Goal: Transaction & Acquisition: Obtain resource

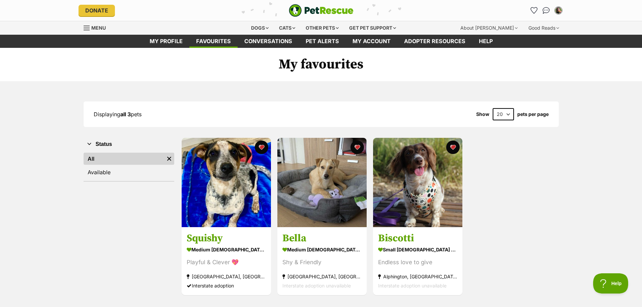
click at [91, 29] on link "Menu" at bounding box center [97, 27] width 27 height 12
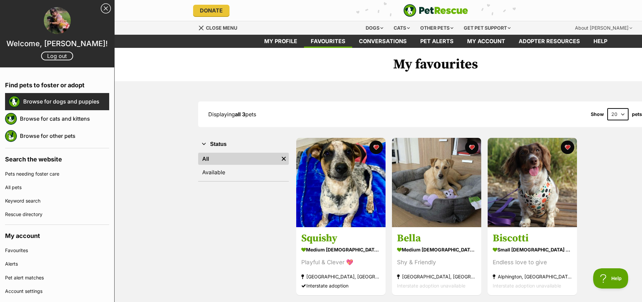
click at [54, 104] on link "Browse for dogs and puppies" at bounding box center [66, 101] width 86 height 14
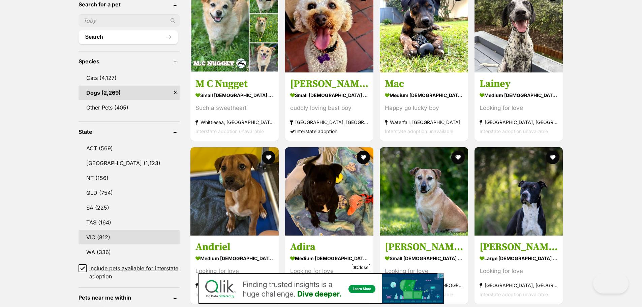
click at [99, 234] on link "VIC (812)" at bounding box center [128, 237] width 101 height 14
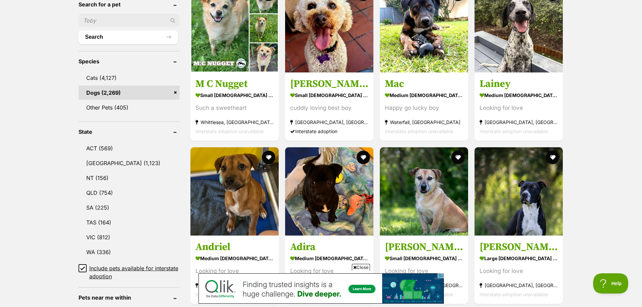
click at [84, 266] on icon at bounding box center [82, 268] width 5 height 5
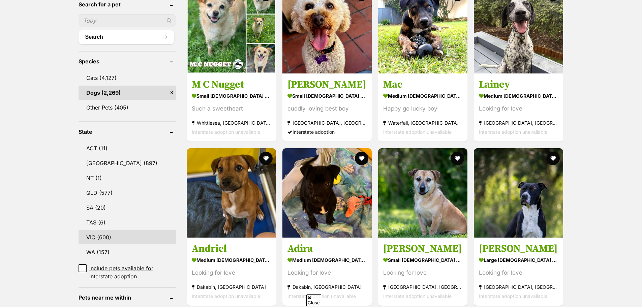
scroll to position [236, 0]
click at [96, 230] on link "VIC (600)" at bounding box center [126, 237] width 97 height 14
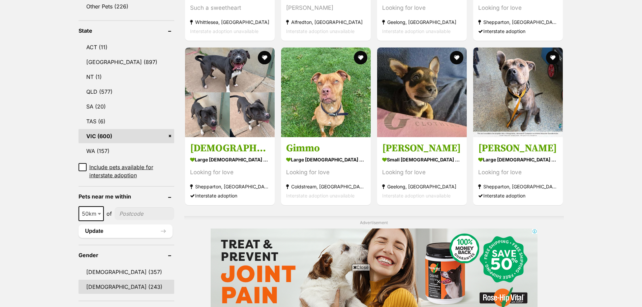
click at [98, 280] on link "Female (243)" at bounding box center [126, 287] width 96 height 14
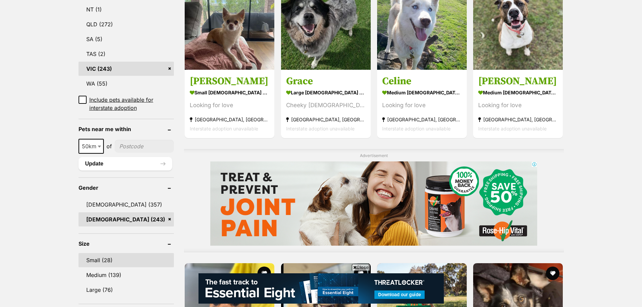
click at [105, 253] on link "Small (28)" at bounding box center [126, 260] width 96 height 14
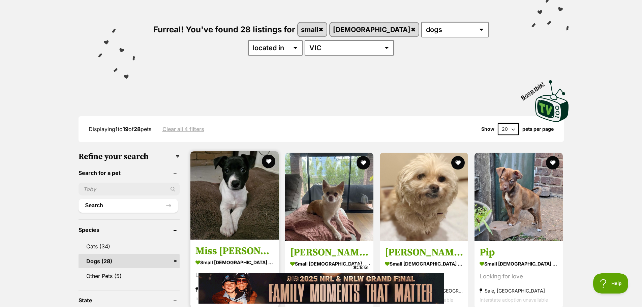
click at [257, 217] on img at bounding box center [234, 195] width 88 height 88
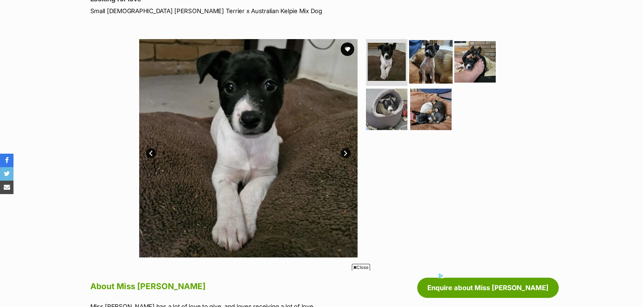
drag, startPoint x: 427, startPoint y: 77, endPoint x: 416, endPoint y: 81, distance: 11.8
click at [426, 77] on img at bounding box center [430, 61] width 43 height 43
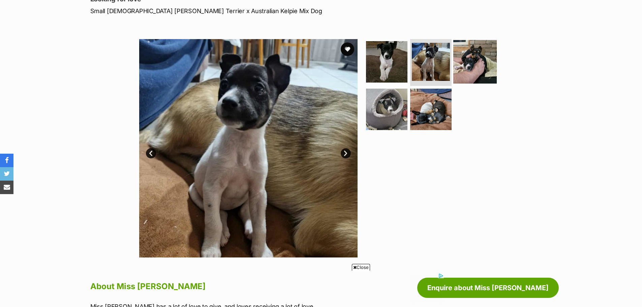
click at [477, 72] on img at bounding box center [474, 61] width 43 height 43
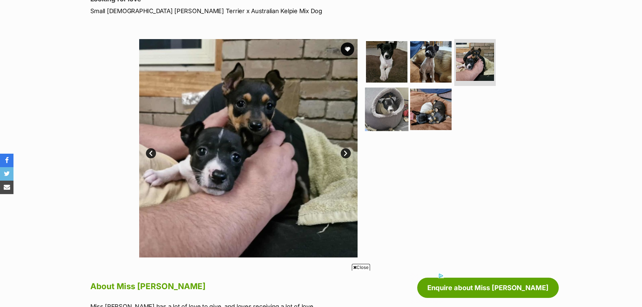
click at [379, 98] on img at bounding box center [386, 109] width 43 height 43
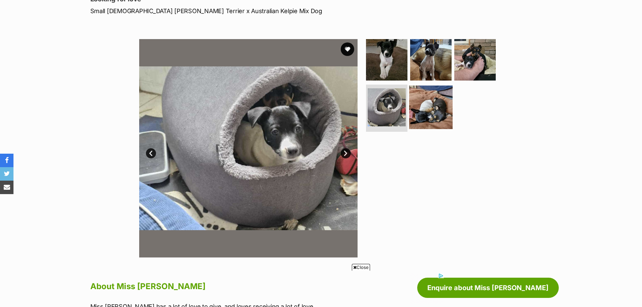
click at [434, 107] on img at bounding box center [430, 107] width 43 height 43
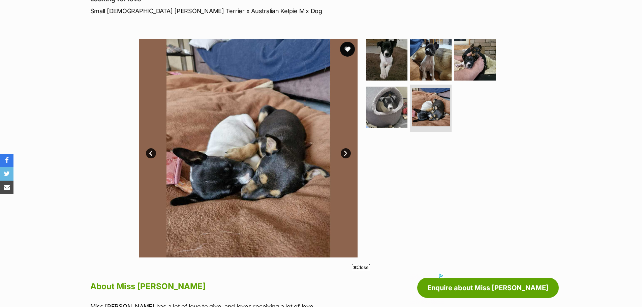
click at [347, 49] on button "favourite" at bounding box center [347, 49] width 15 height 15
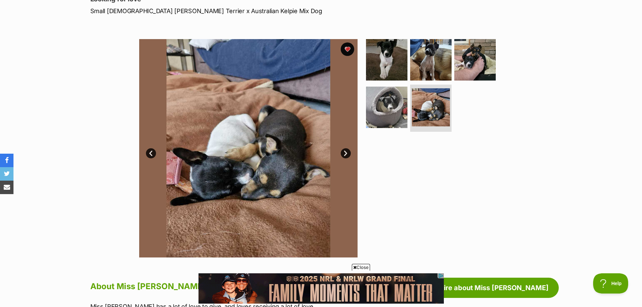
scroll to position [236, 0]
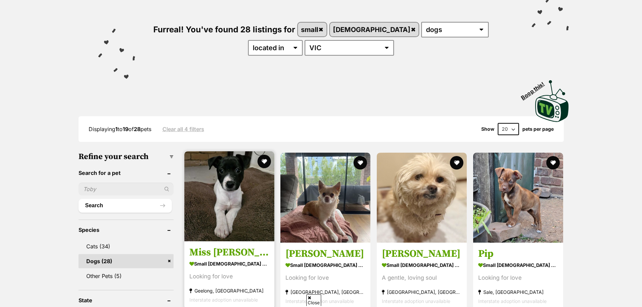
click at [246, 193] on img at bounding box center [229, 196] width 90 height 90
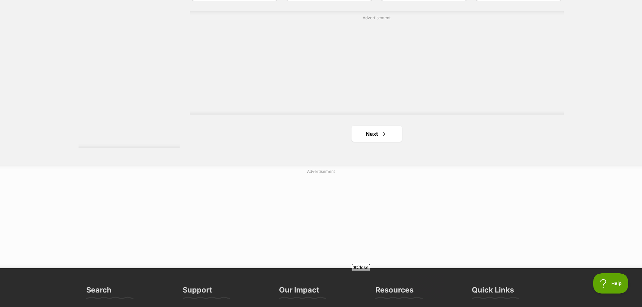
scroll to position [1179, 0]
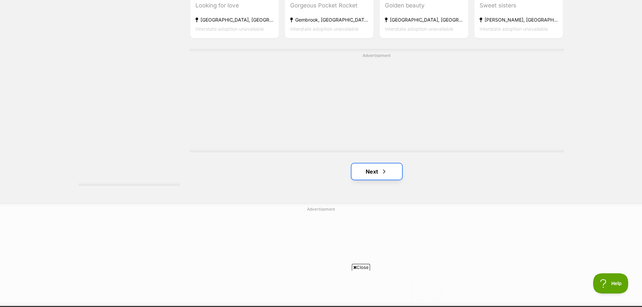
click at [371, 172] on link "Next" at bounding box center [376, 171] width 51 height 16
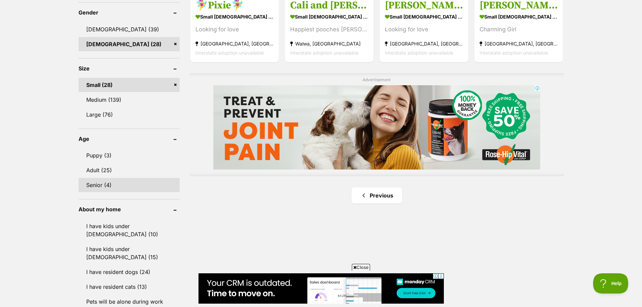
scroll to position [505, 0]
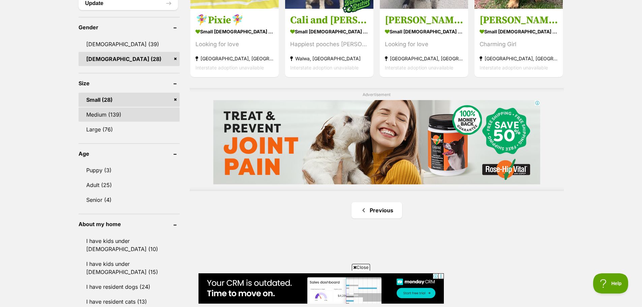
click at [108, 115] on link "Medium (139)" at bounding box center [128, 114] width 101 height 14
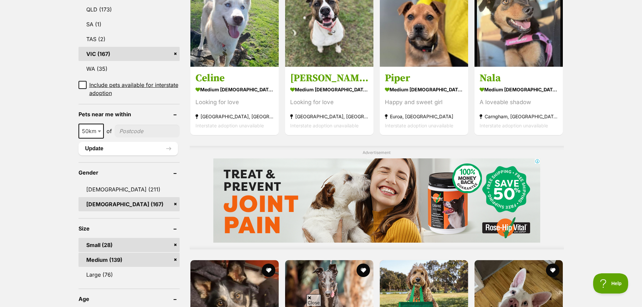
scroll to position [438, 0]
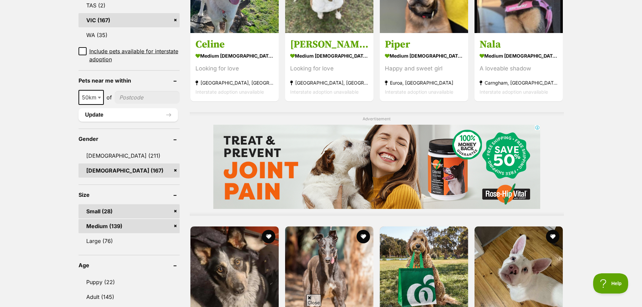
click at [172, 211] on link "Small (28)" at bounding box center [128, 211] width 101 height 14
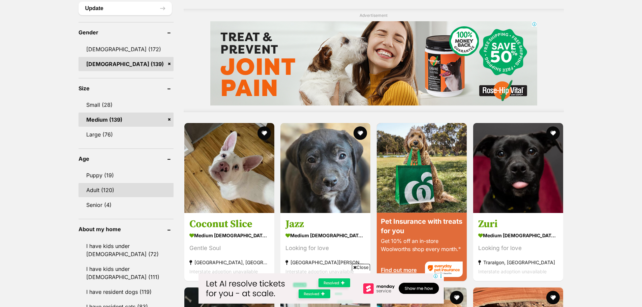
click at [105, 189] on link "Adult (120)" at bounding box center [125, 190] width 95 height 14
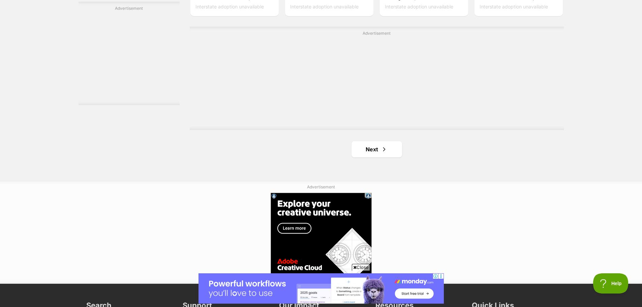
scroll to position [1213, 0]
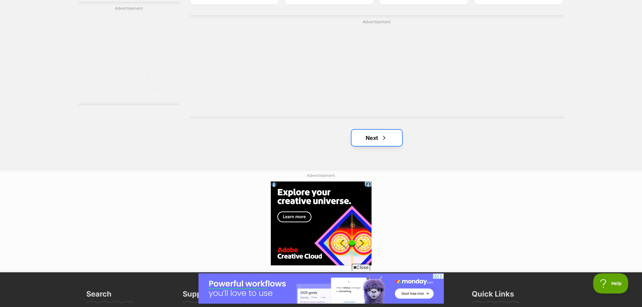
click at [376, 138] on link "Next" at bounding box center [376, 138] width 51 height 16
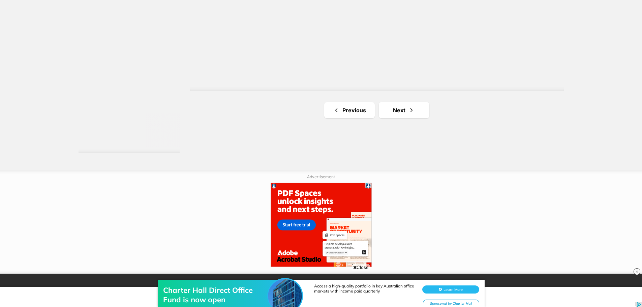
scroll to position [1246, 0]
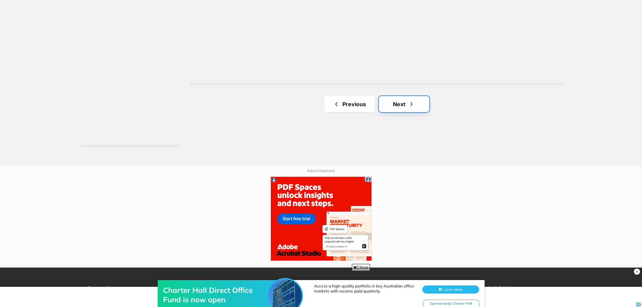
click at [399, 110] on link "Next" at bounding box center [404, 104] width 51 height 16
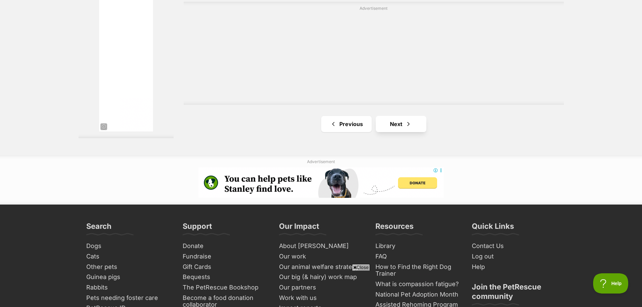
scroll to position [1280, 0]
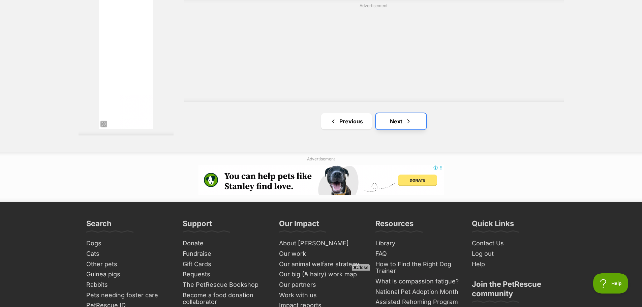
click at [403, 122] on link "Next" at bounding box center [401, 121] width 51 height 16
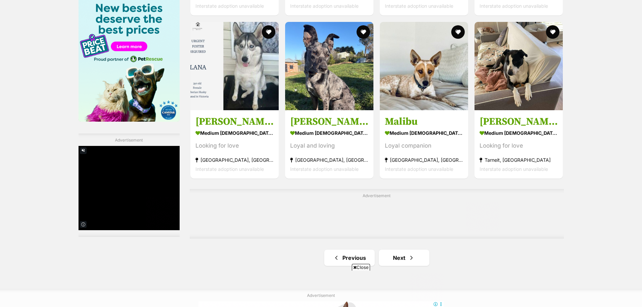
scroll to position [1112, 0]
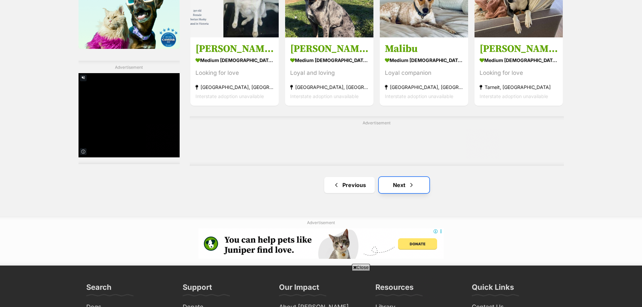
click at [407, 186] on link "Next" at bounding box center [404, 185] width 51 height 16
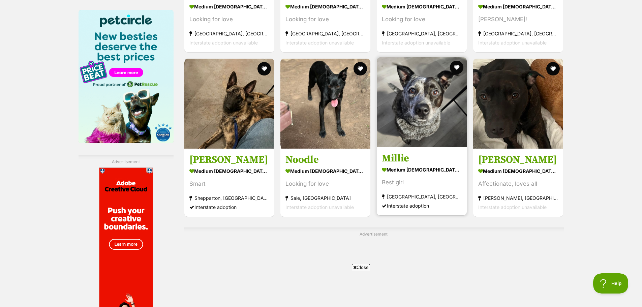
scroll to position [1010, 0]
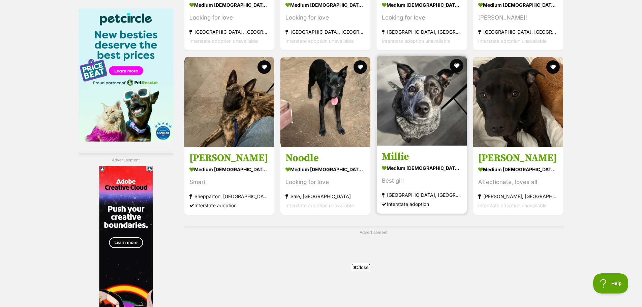
click at [419, 115] on img at bounding box center [422, 101] width 90 height 90
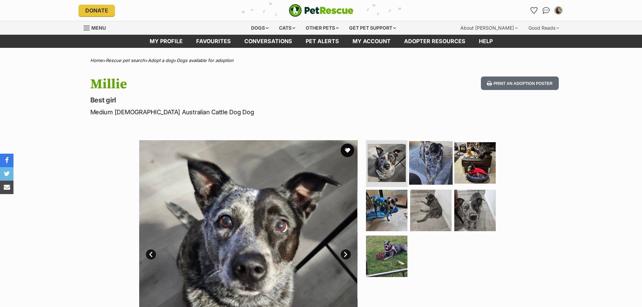
click at [425, 165] on img at bounding box center [430, 162] width 43 height 43
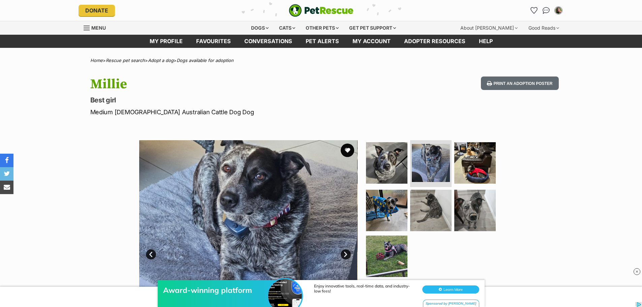
drag, startPoint x: 467, startPoint y: 169, endPoint x: 364, endPoint y: 195, distance: 105.3
click at [467, 169] on img at bounding box center [474, 162] width 41 height 41
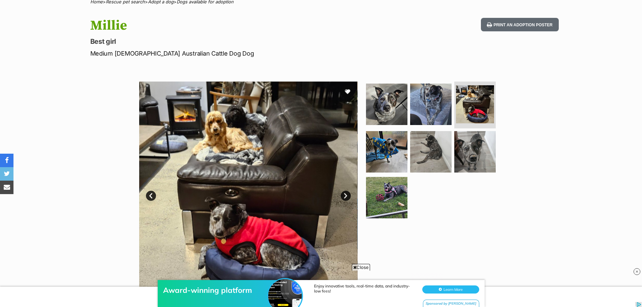
scroll to position [101, 0]
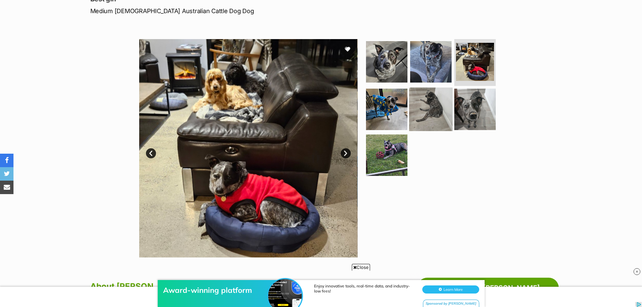
click at [428, 107] on img at bounding box center [430, 109] width 43 height 43
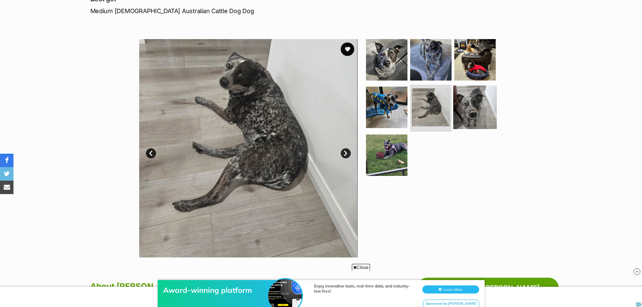
scroll to position [0, 0]
click at [463, 107] on img at bounding box center [474, 107] width 43 height 43
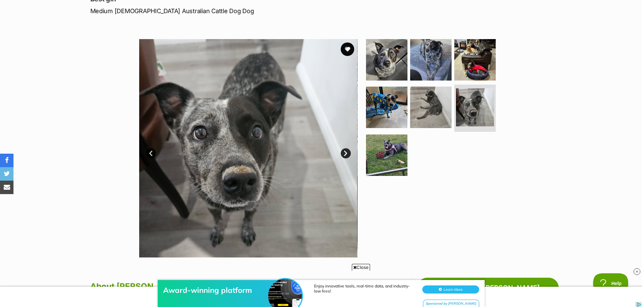
click at [347, 151] on link "Next" at bounding box center [346, 153] width 10 height 10
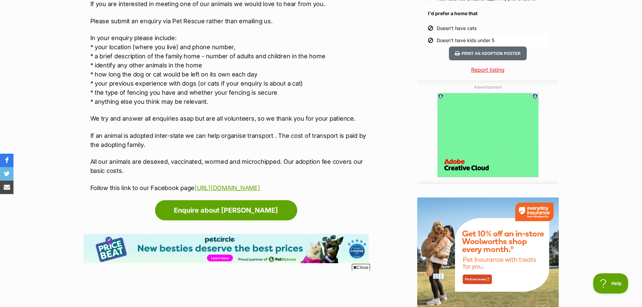
scroll to position [842, 0]
